Goal: Transaction & Acquisition: Purchase product/service

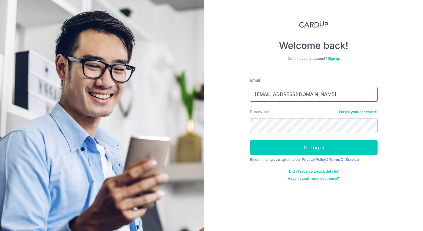
type input "[EMAIL_ADDRESS][DOMAIN_NAME]"
click at [313, 148] on button "Log in" at bounding box center [314, 147] width 128 height 15
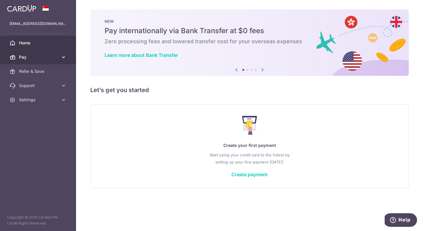
click at [45, 59] on span "Pay" at bounding box center [38, 57] width 39 height 6
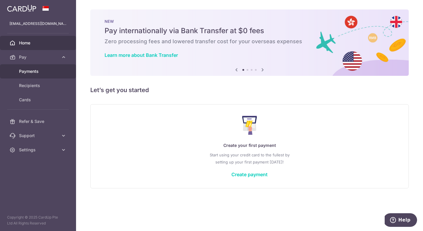
click at [42, 72] on span "Payments" at bounding box center [38, 72] width 39 height 6
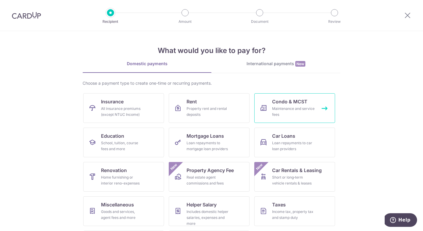
click at [295, 113] on div "Maintenance and service fees" at bounding box center [293, 112] width 43 height 12
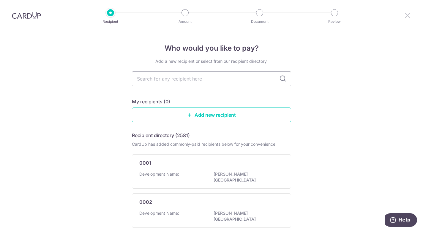
click at [409, 16] on icon at bounding box center [407, 15] width 7 height 7
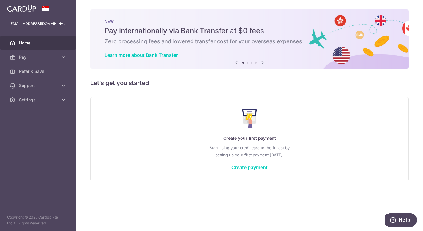
click at [30, 43] on span "Home" at bounding box center [38, 43] width 39 height 6
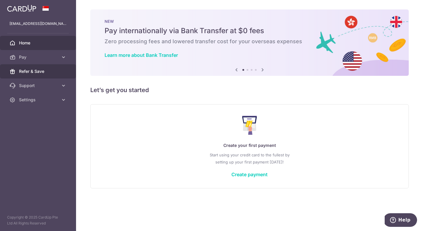
click at [34, 69] on span "Refer & Save" at bounding box center [38, 72] width 39 height 6
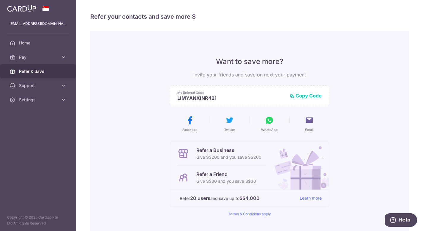
scroll to position [2, 0]
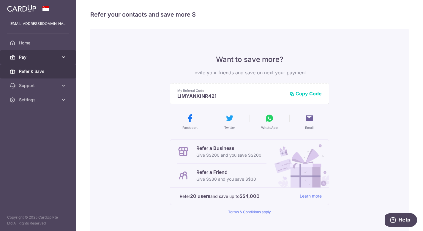
click at [26, 56] on span "Pay" at bounding box center [38, 57] width 39 height 6
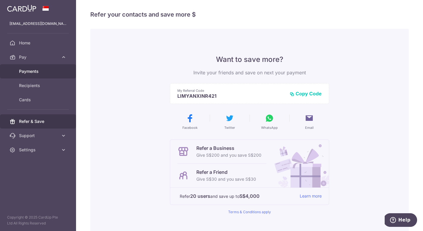
click at [43, 72] on span "Payments" at bounding box center [38, 72] width 39 height 6
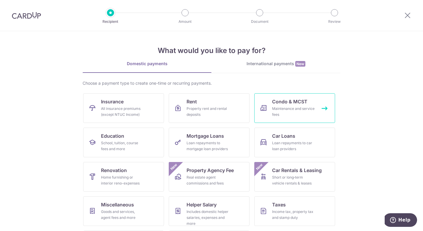
click at [280, 107] on div "Maintenance and service fees" at bounding box center [293, 112] width 43 height 12
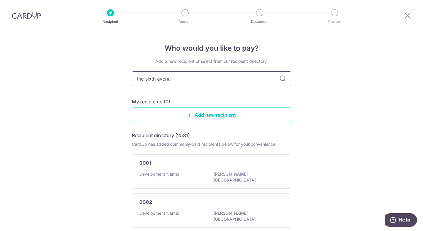
type input "the [GEOGRAPHIC_DATA]"
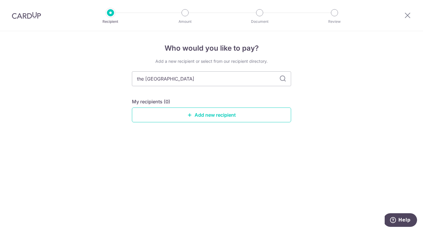
click at [284, 76] on icon at bounding box center [282, 78] width 7 height 7
click at [282, 78] on icon at bounding box center [282, 78] width 7 height 7
drag, startPoint x: 182, startPoint y: 77, endPoint x: 104, endPoint y: 64, distance: 79.9
click at [104, 64] on div "Who would you like to pay? Add a new recipient or select from our recipient dir…" at bounding box center [211, 131] width 423 height 200
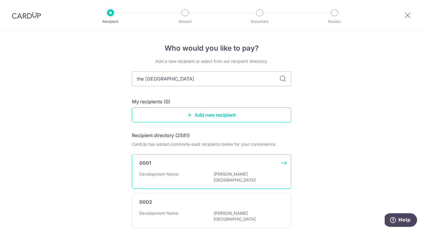
type input "the sixth avenue residences"
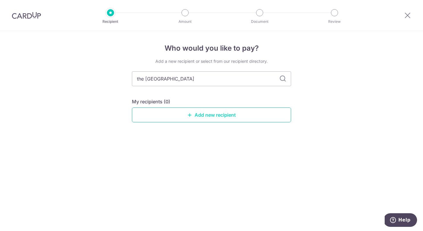
click at [222, 120] on link "Add new recipient" at bounding box center [211, 115] width 159 height 15
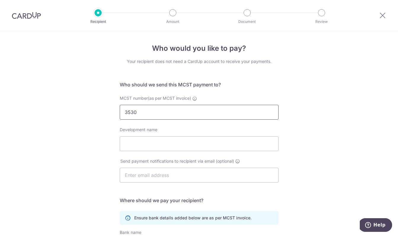
type input "3530"
click button "Submit Request" at bounding box center [0, 0] width 0 height 0
type input "The Sixth Avenue Residences"
click at [318, 158] on div "Who would you like to pay? Your recipient does not need a CardUp account to rec…" at bounding box center [199, 188] width 398 height 314
paste input "cmthesixthavenueresidences@gmail.com"
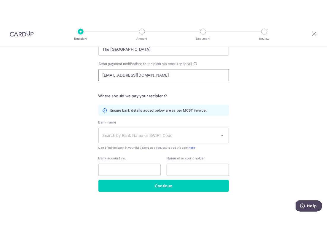
scroll to position [109, 0]
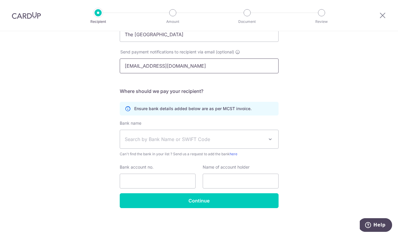
type input "cmthesixthavenueresidences@gmail.com"
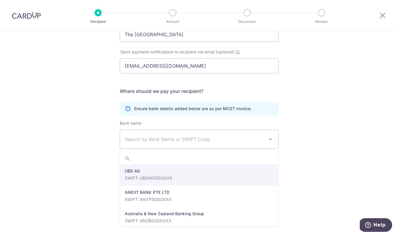
click at [217, 139] on span "Search by Bank Name or SWIFT Code" at bounding box center [194, 139] width 139 height 7
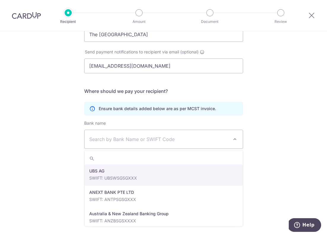
click at [119, 138] on span "Search by Bank Name or SWIFT Code" at bounding box center [158, 139] width 139 height 7
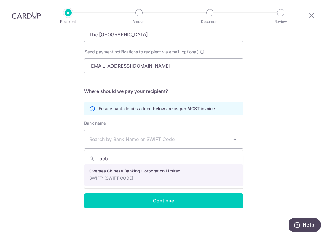
type input "ocbc"
select select "12"
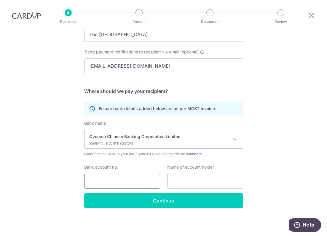
click at [119, 180] on input "Bank account no." at bounding box center [122, 181] width 76 height 15
type input "629389909001"
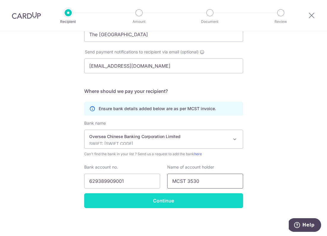
type input "MCST 3530"
click at [190, 198] on input "Continue" at bounding box center [163, 200] width 159 height 15
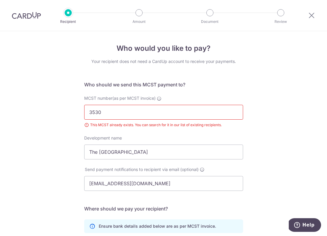
click at [62, 14] on div "Recipient Amount Document Review" at bounding box center [175, 15] width 244 height 31
click at [71, 14] on div at bounding box center [68, 12] width 7 height 7
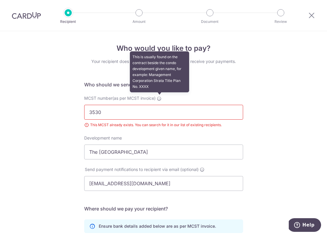
click at [159, 97] on icon at bounding box center [159, 98] width 5 height 5
click at [159, 105] on input "3530" at bounding box center [163, 112] width 159 height 15
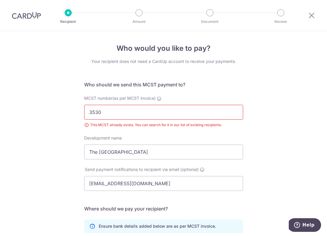
click at [237, 112] on input "3530" at bounding box center [163, 112] width 159 height 15
click at [234, 112] on input "3530" at bounding box center [163, 112] width 159 height 15
click at [312, 15] on icon at bounding box center [311, 15] width 7 height 7
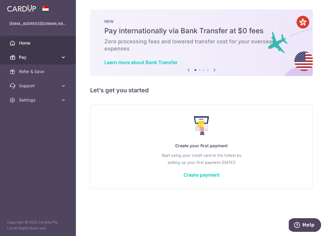
click at [43, 56] on span "Pay" at bounding box center [38, 57] width 39 height 6
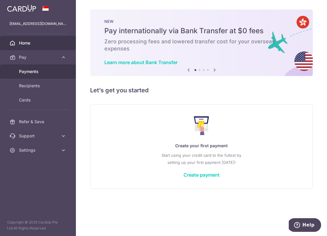
click at [41, 69] on span "Payments" at bounding box center [38, 72] width 39 height 6
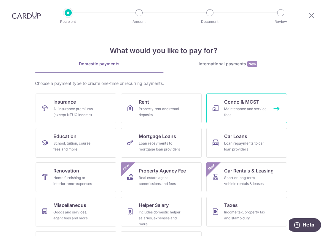
click at [244, 101] on span "Condo & MCST" at bounding box center [241, 101] width 35 height 7
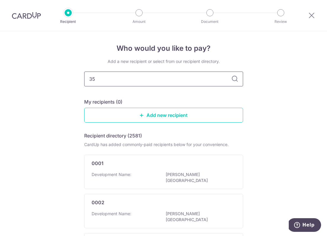
type input "353"
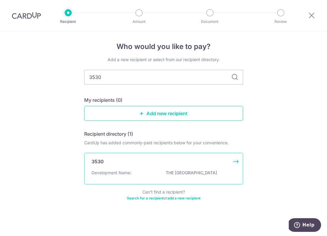
scroll to position [5, 0]
click at [166, 170] on p "THE [GEOGRAPHIC_DATA]" at bounding box center [199, 173] width 66 height 6
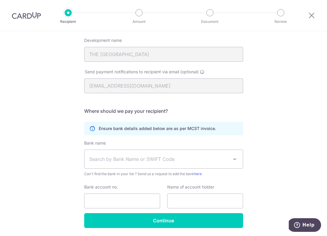
scroll to position [92, 0]
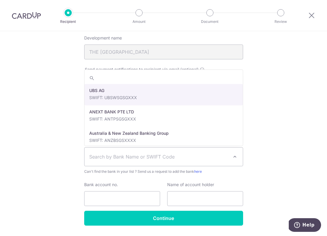
click at [165, 156] on span "Search by Bank Name or SWIFT Code" at bounding box center [158, 156] width 139 height 7
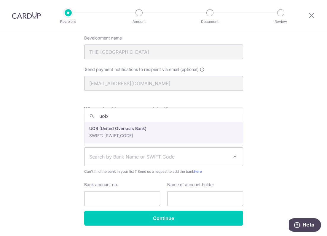
type input "uob"
select select "18"
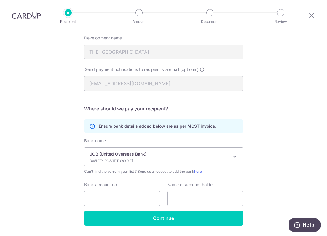
click at [165, 158] on div "UOB (United Overseas Bank) SWIFT: UOVBSGSGXXX" at bounding box center [158, 156] width 139 height 11
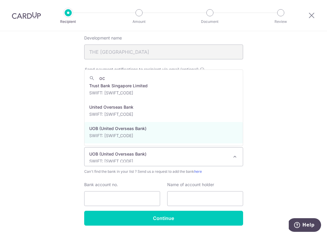
scroll to position [0, 0]
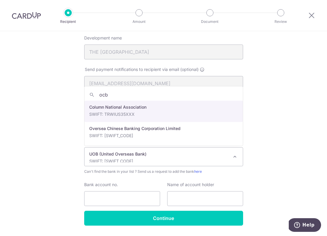
type input "ocbc"
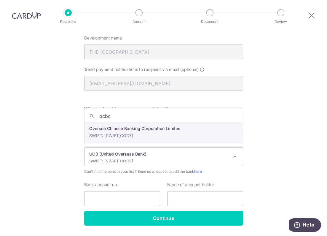
select select "12"
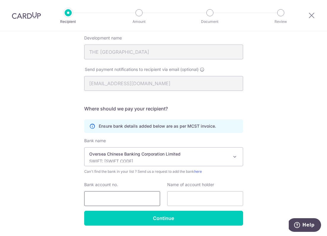
click at [119, 196] on input "Bank account no." at bounding box center [122, 198] width 76 height 15
type input "629389909001"
click at [193, 202] on input "text" at bounding box center [205, 198] width 76 height 15
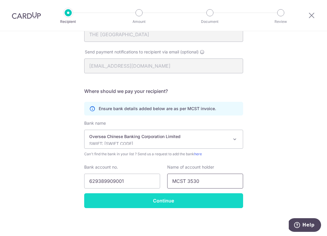
scroll to position [109, 0]
type input "MCST 3530"
click at [131, 199] on input "Continue" at bounding box center [163, 200] width 159 height 15
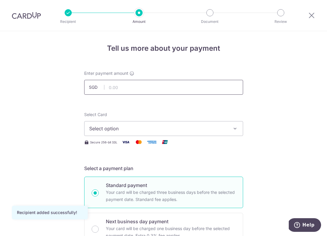
click at [132, 91] on input "text" at bounding box center [163, 87] width 159 height 15
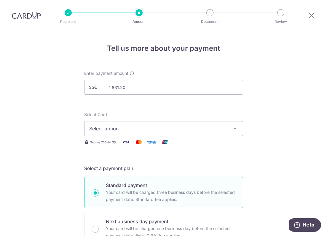
type input "1,831.20"
click at [168, 129] on span "Select option" at bounding box center [158, 128] width 138 height 7
click at [122, 144] on span "Add credit card" at bounding box center [169, 145] width 138 height 6
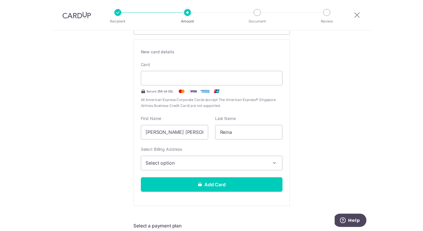
scroll to position [101, 0]
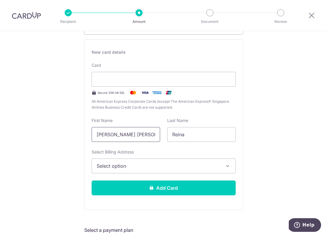
click at [95, 135] on input "[PERSON_NAME] [PERSON_NAME]" at bounding box center [126, 134] width 69 height 15
type input "Reina"
type input "Lim"
click at [107, 163] on span "Select option" at bounding box center [158, 165] width 123 height 7
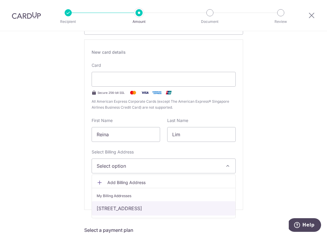
click at [120, 210] on link "[STREET_ADDRESS]" at bounding box center [164, 208] width 144 height 14
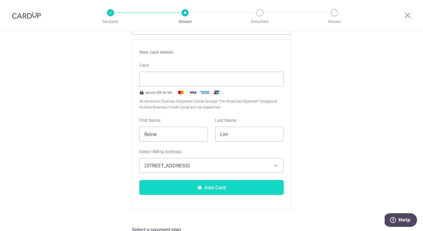
click at [269, 189] on button "Add Card" at bounding box center [211, 187] width 144 height 15
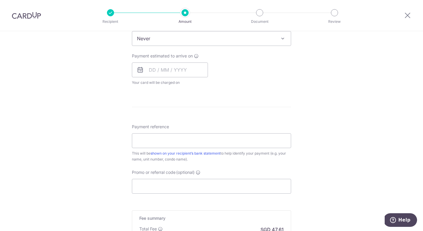
scroll to position [252, 0]
click at [237, 144] on input "Payment reference" at bounding box center [211, 140] width 159 height 15
type input "#172-01-35"
click at [196, 186] on input "Promo or referral code (optional)" at bounding box center [211, 186] width 159 height 15
paste input "cmthesixthavenueresidences@gmail.com"
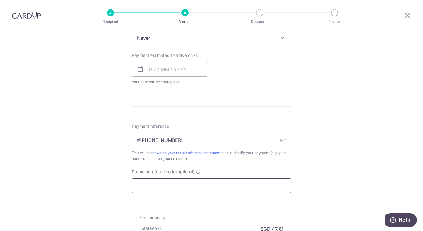
type input "cmthesixthavenueresidences@gmail.com"
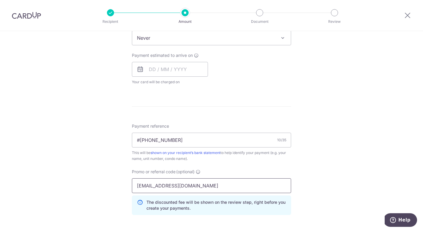
drag, startPoint x: 233, startPoint y: 184, endPoint x: 81, endPoint y: 176, distance: 152.1
click at [81, 176] on div "Tell us more about your payment Enter payment amount SGD 1,831.20 1831.20 Card …" at bounding box center [211, 61] width 423 height 563
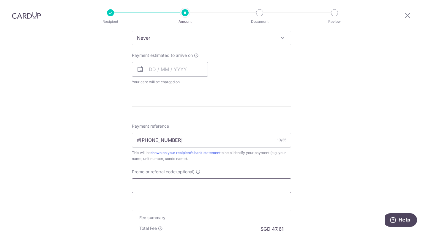
paste input "OCBC155"
type input "OCBC155"
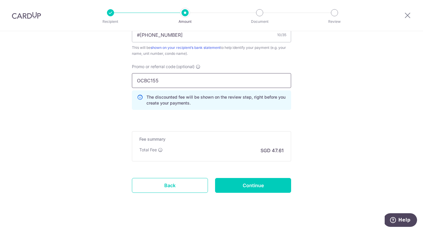
scroll to position [358, 0]
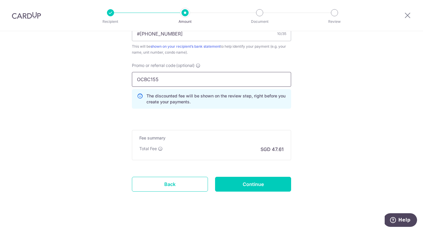
drag, startPoint x: 160, startPoint y: 81, endPoint x: 125, endPoint y: 79, distance: 35.1
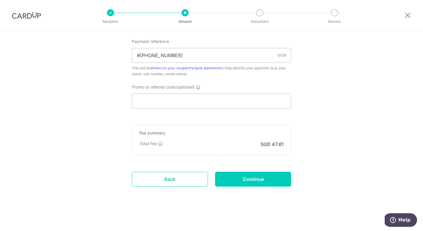
paste input "OCBC155"
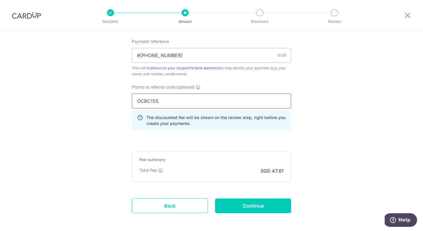
type input "OCBC155"
click at [259, 203] on input "Continue" at bounding box center [253, 206] width 76 height 15
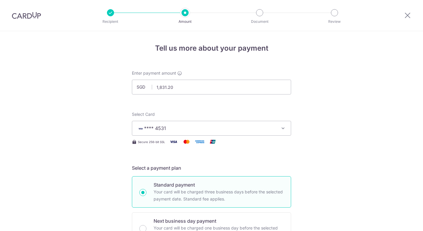
scroll to position [300, 0]
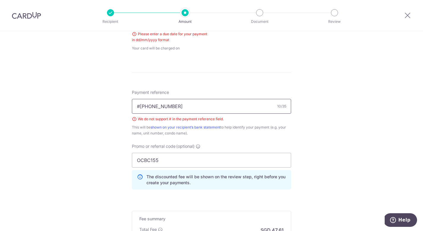
click at [140, 108] on input "#[PHONE_NUMBER]" at bounding box center [211, 106] width 159 height 15
type input "[PHONE_NUMBER]"
click at [353, 117] on div "Tell us more about your payment Enter payment amount SGD 1,831.20 1831.20 Selec…" at bounding box center [211, 24] width 423 height 586
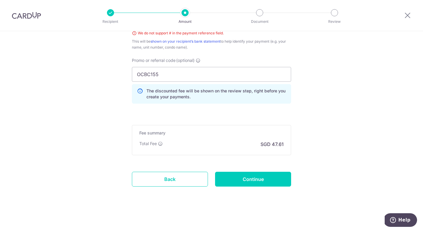
scroll to position [386, 0]
click at [261, 182] on input "Continue" at bounding box center [253, 179] width 76 height 15
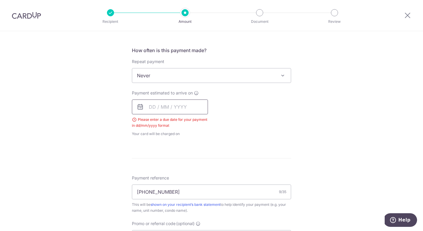
scroll to position [217, 0]
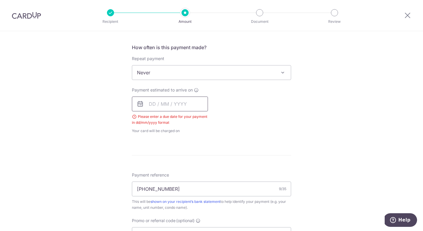
click at [160, 104] on input "text" at bounding box center [170, 104] width 76 height 15
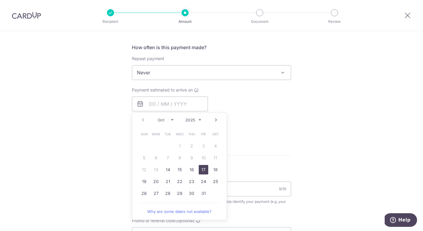
click at [201, 171] on link "17" at bounding box center [202, 169] width 9 height 9
type input "[DATE]"
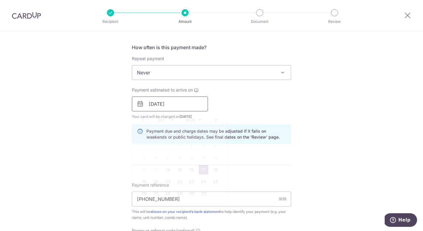
click at [159, 103] on input "[DATE]" at bounding box center [170, 104] width 76 height 15
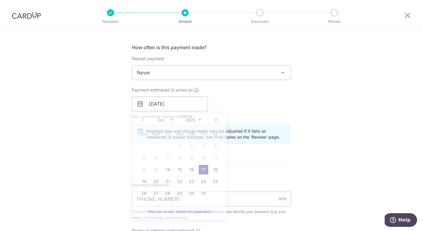
click at [318, 105] on div "Tell us more about your payment Enter payment amount SGD 1,831.20 1831.20 Selec…" at bounding box center [211, 108] width 423 height 588
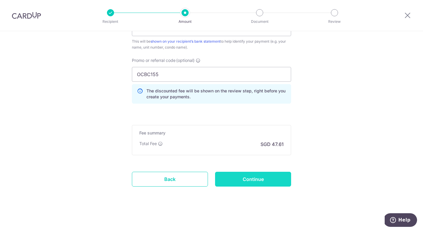
scroll to position [388, 0]
click at [251, 180] on input "Continue" at bounding box center [253, 179] width 76 height 15
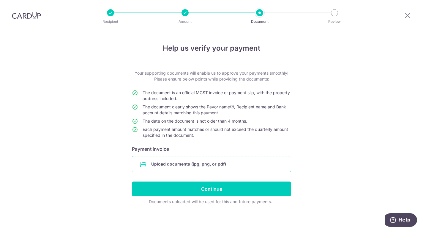
click at [202, 167] on input "file" at bounding box center [211, 164] width 158 height 15
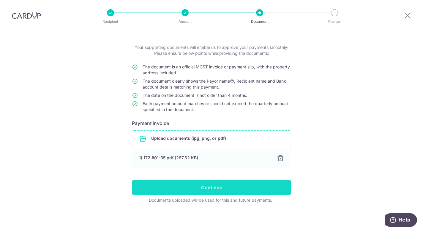
scroll to position [26, 0]
click at [215, 190] on input "Continue" at bounding box center [211, 187] width 159 height 15
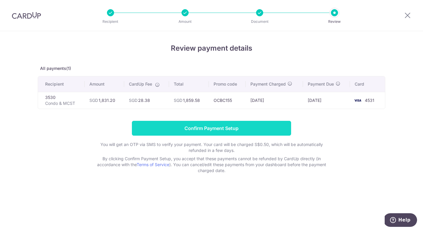
click at [258, 130] on input "Confirm Payment Setup" at bounding box center [211, 128] width 159 height 15
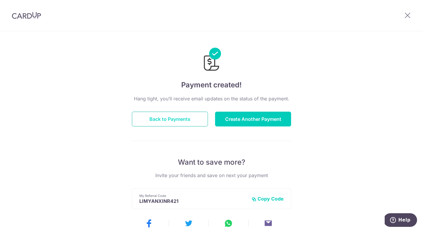
click at [187, 115] on button "Back to Payments" at bounding box center [170, 119] width 76 height 15
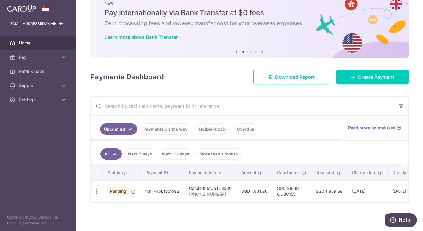
scroll to position [18, 0]
